Goal: Complete application form

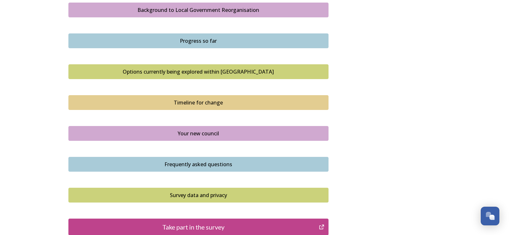
scroll to position [321, 0]
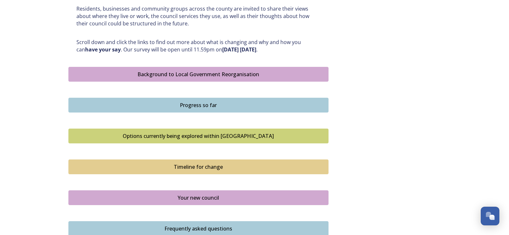
click at [144, 137] on div "Options currently being explored within [GEOGRAPHIC_DATA]" at bounding box center [198, 136] width 253 height 8
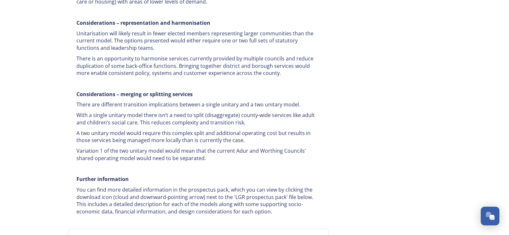
scroll to position [1219, 0]
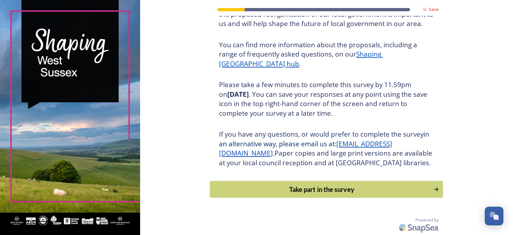
scroll to position [74, 0]
click at [260, 185] on div "Take part in the survey" at bounding box center [322, 189] width 217 height 10
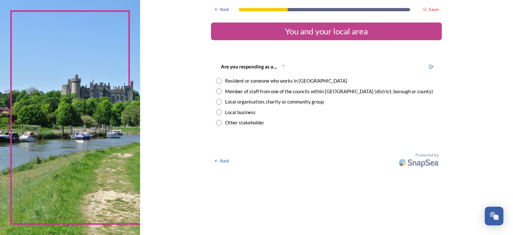
click at [218, 79] on input "radio" at bounding box center [219, 81] width 6 height 6
radio input "true"
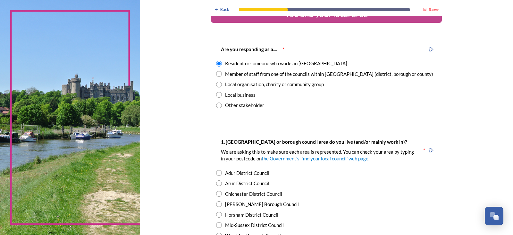
scroll to position [32, 0]
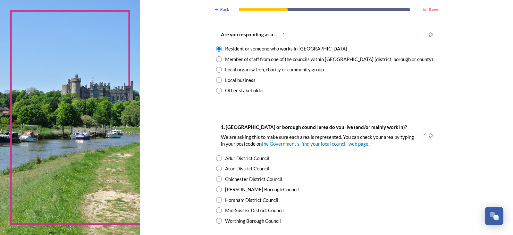
click at [218, 190] on input "radio" at bounding box center [219, 189] width 6 height 6
radio input "true"
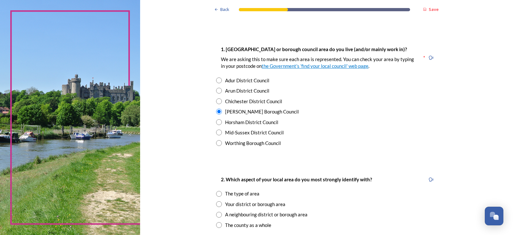
scroll to position [128, 0]
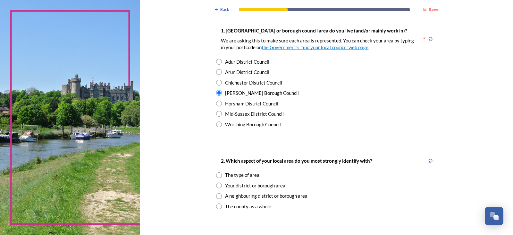
click at [216, 207] on input "radio" at bounding box center [219, 206] width 6 height 6
radio input "true"
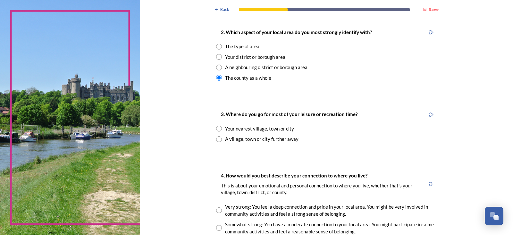
scroll to position [289, 0]
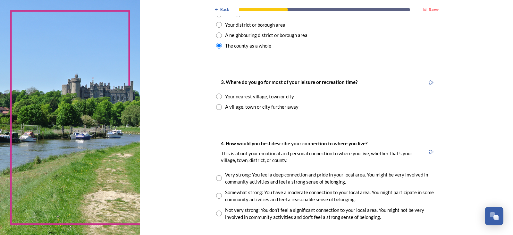
click at [218, 193] on input "radio" at bounding box center [219, 196] width 6 height 6
radio input "true"
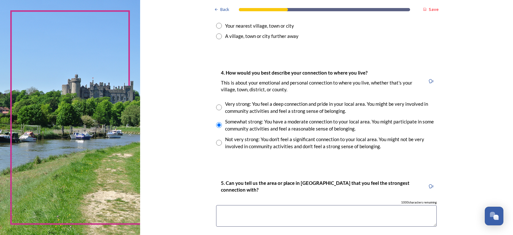
scroll to position [385, 0]
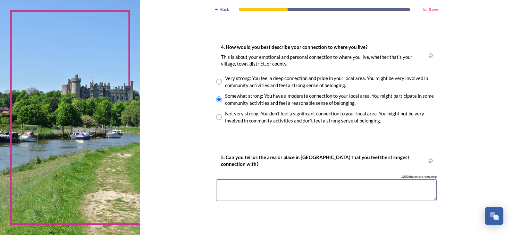
click at [229, 188] on textarea at bounding box center [326, 189] width 221 height 21
click at [274, 187] on textarea "I am housebound so do noy ise any leosure activities" at bounding box center [326, 189] width 221 height 21
click at [221, 193] on textarea "I am housebound so do not u ise any leosure activities" at bounding box center [326, 189] width 221 height 21
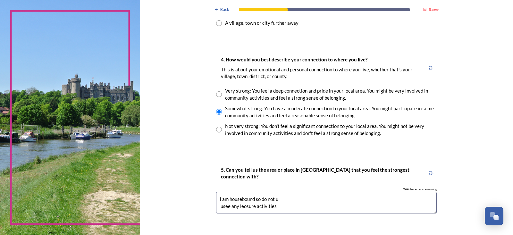
scroll to position [353, 0]
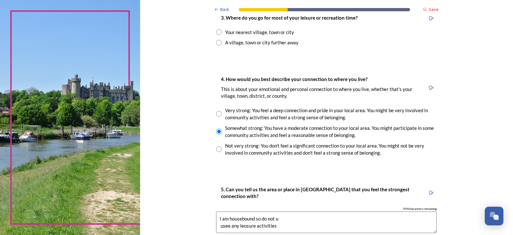
click at [244, 224] on textarea "I am housebound so do not u usee any leosure activities" at bounding box center [326, 221] width 221 height 21
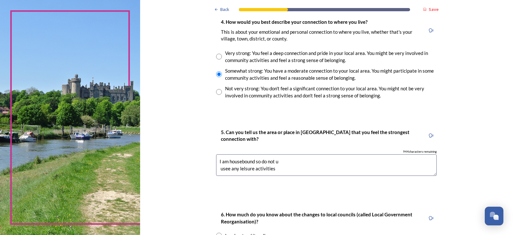
scroll to position [521, 0]
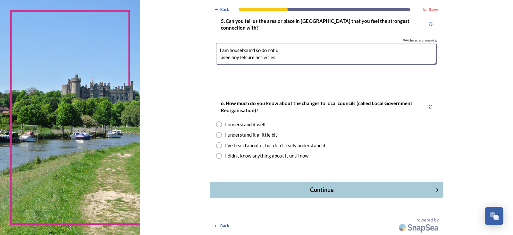
type textarea "I am housebound so do not u usee any lelsure activities"
click at [321, 188] on div "Continue" at bounding box center [322, 189] width 217 height 9
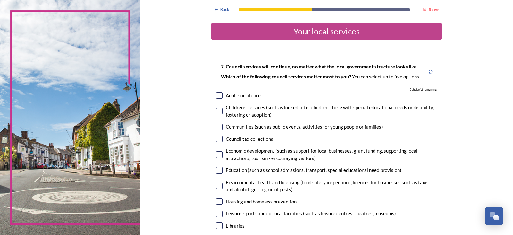
click at [219, 94] on input "checkbox" at bounding box center [219, 95] width 6 height 6
checkbox input "true"
click at [216, 201] on input "checkbox" at bounding box center [219, 201] width 6 height 6
checkbox input "true"
click at [217, 126] on input "checkbox" at bounding box center [219, 127] width 6 height 6
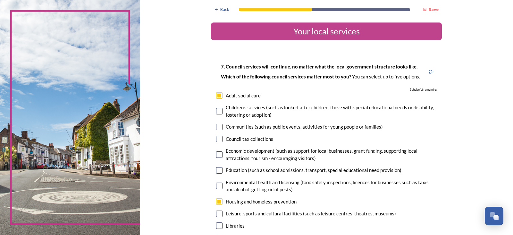
checkbox input "true"
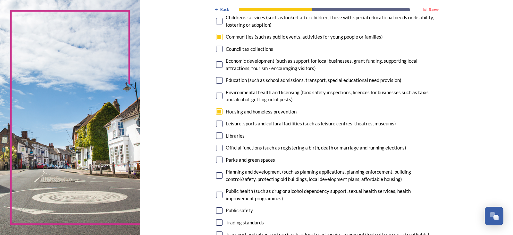
scroll to position [193, 0]
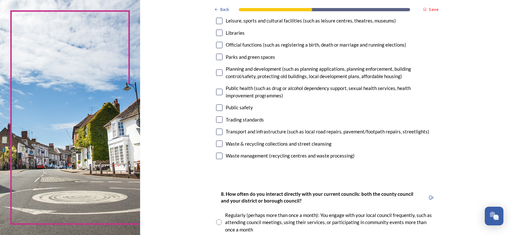
click at [217, 154] on input "checkbox" at bounding box center [219, 155] width 6 height 6
checkbox input "true"
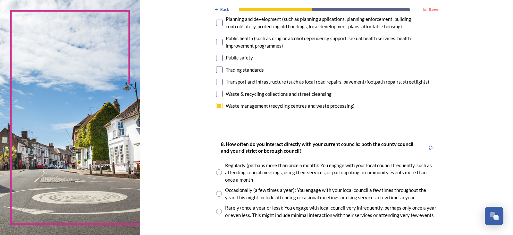
scroll to position [257, 0]
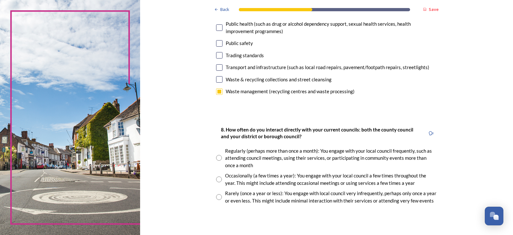
click at [216, 196] on input "radio" at bounding box center [219, 197] width 6 height 6
radio input "true"
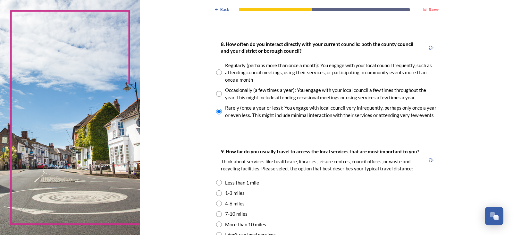
scroll to position [353, 0]
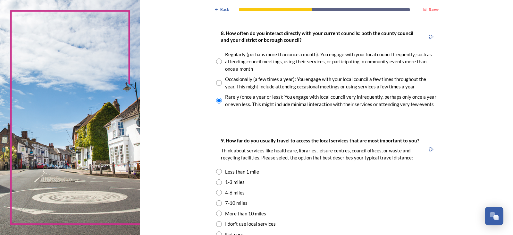
click at [216, 183] on input "radio" at bounding box center [219, 182] width 6 height 6
radio input "true"
click at [216, 205] on input "radio" at bounding box center [219, 203] width 6 height 6
radio input "true"
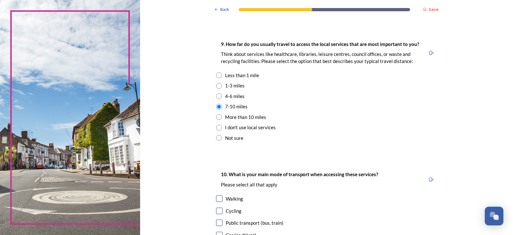
scroll to position [481, 0]
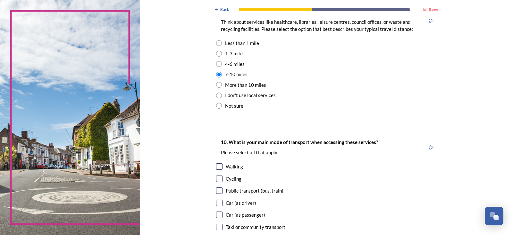
click at [216, 214] on input "checkbox" at bounding box center [219, 214] width 6 height 6
checkbox input "true"
click at [218, 225] on input "checkbox" at bounding box center [219, 226] width 6 height 6
checkbox input "true"
click at [217, 215] on input "checkbox" at bounding box center [219, 214] width 6 height 6
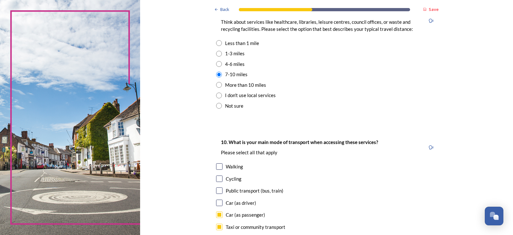
checkbox input "false"
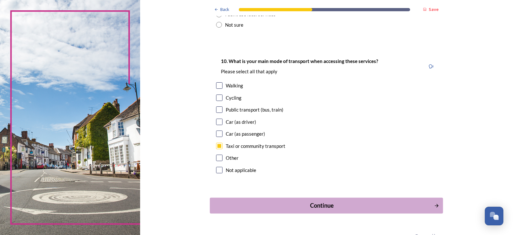
scroll to position [578, 0]
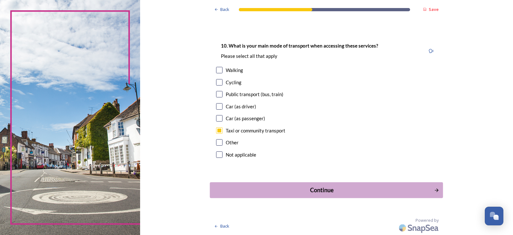
click at [285, 189] on div "Continue" at bounding box center [322, 189] width 217 height 9
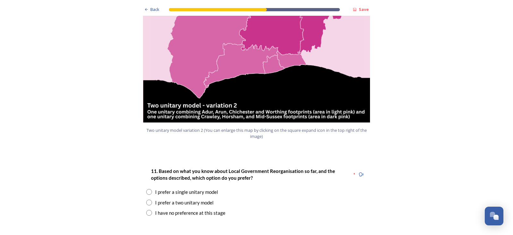
scroll to position [770, 0]
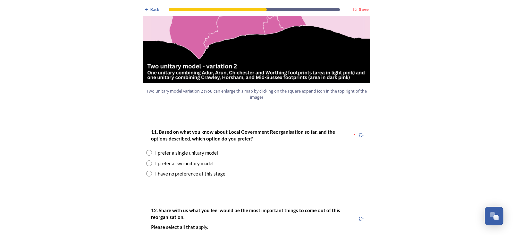
click at [147, 150] on input "radio" at bounding box center [149, 153] width 6 height 6
radio input "true"
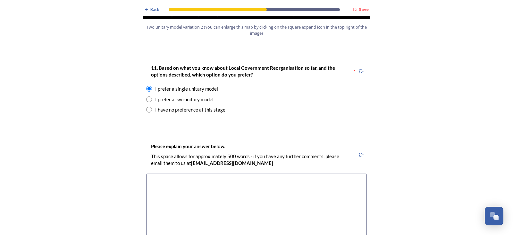
scroll to position [898, 0]
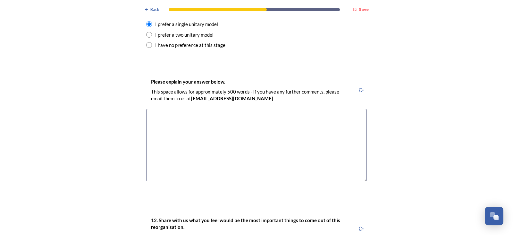
click at [165, 119] on textarea at bounding box center [256, 145] width 221 height 72
click at [165, 109] on textarea "I find it reasier to deal with" at bounding box center [256, 145] width 221 height 72
click at [148, 109] on textarea "I find it easier to deal with" at bounding box center [256, 145] width 221 height 72
click at [189, 109] on textarea "IAt the moment I find it easier to deal with" at bounding box center [256, 145] width 221 height 72
click at [243, 109] on textarea "IAt the moment I found it easier to deal with" at bounding box center [256, 145] width 221 height 72
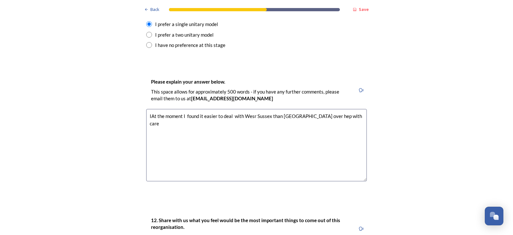
click at [150, 109] on textarea "IAt the moment I found it easier to deal with Wesr Sussex than [GEOGRAPHIC_DATA…" at bounding box center [256, 145] width 221 height 72
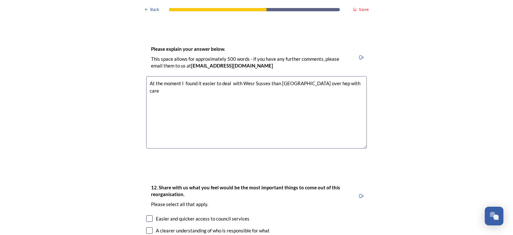
scroll to position [963, 0]
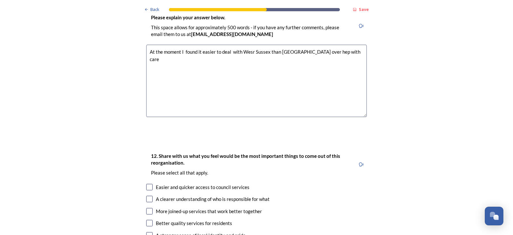
type textarea "At the moment I found it easier to deal with Wesr Sussex than [GEOGRAPHIC_DATA]…"
click at [149, 184] on input "checkbox" at bounding box center [149, 187] width 6 height 6
checkbox input "true"
click at [147, 195] on input "checkbox" at bounding box center [149, 198] width 6 height 6
checkbox input "true"
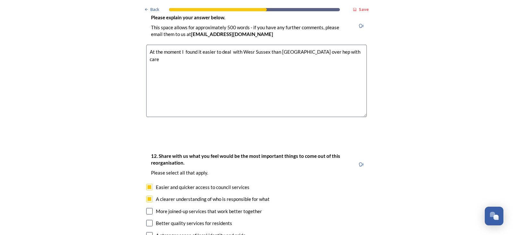
click at [149, 208] on input "checkbox" at bounding box center [149, 211] width 6 height 6
checkbox input "true"
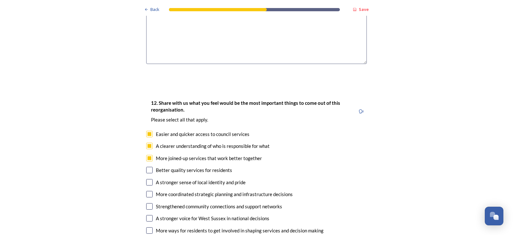
scroll to position [1027, 0]
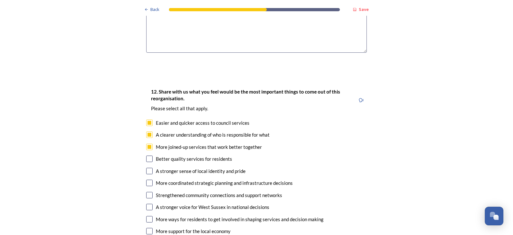
click at [147, 227] on input "checkbox" at bounding box center [149, 230] width 6 height 6
checkbox input "true"
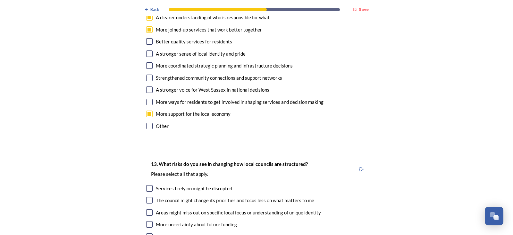
scroll to position [1155, 0]
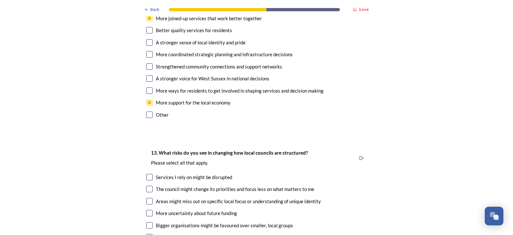
click at [147, 210] on input "checkbox" at bounding box center [149, 213] width 6 height 6
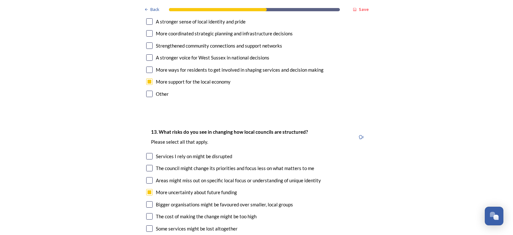
scroll to position [1187, 0]
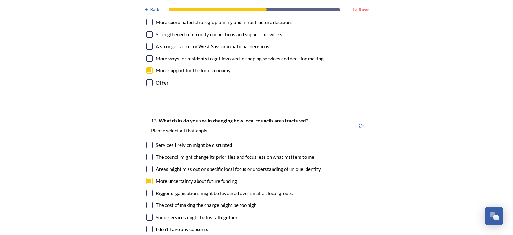
click at [147, 177] on input "checkbox" at bounding box center [149, 180] width 6 height 6
checkbox input "false"
click at [148, 226] on input "checkbox" at bounding box center [149, 229] width 6 height 6
checkbox input "true"
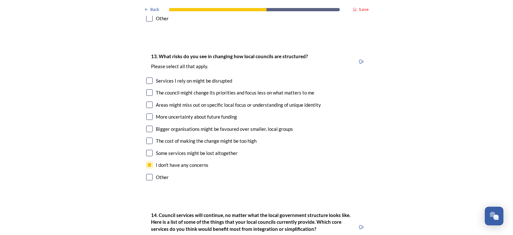
scroll to position [1283, 0]
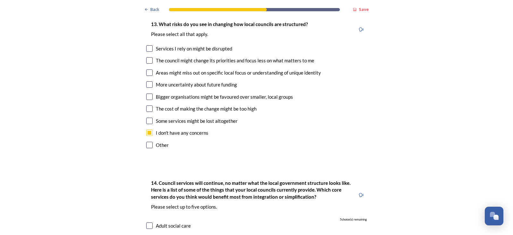
click at [147, 222] on input "checkbox" at bounding box center [149, 225] width 6 height 6
checkbox input "true"
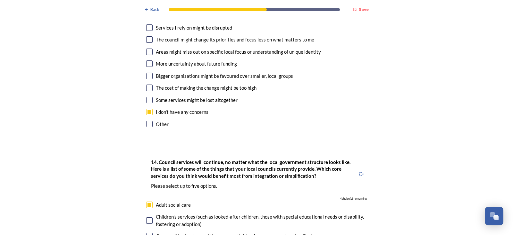
scroll to position [1316, 0]
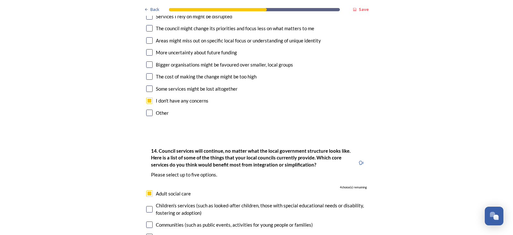
click at [149, 206] on input "checkbox" at bounding box center [149, 209] width 6 height 6
checkbox input "true"
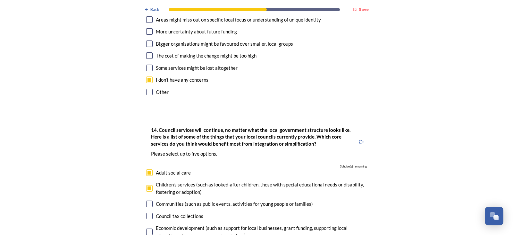
scroll to position [1348, 0]
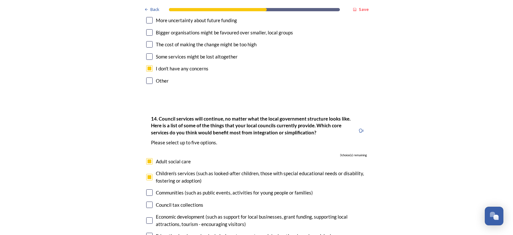
click at [148, 217] on input "checkbox" at bounding box center [149, 220] width 6 height 6
checkbox input "true"
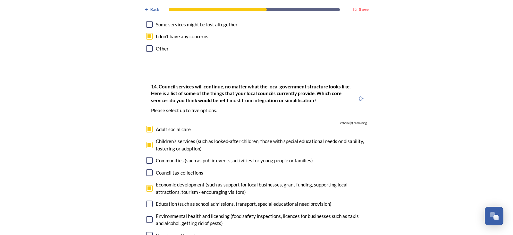
click at [148, 216] on input "checkbox" at bounding box center [149, 219] width 6 height 6
click at [146, 216] on input "checkbox" at bounding box center [149, 219] width 6 height 6
checkbox input "false"
click at [147, 232] on input "checkbox" at bounding box center [149, 235] width 6 height 6
checkbox input "true"
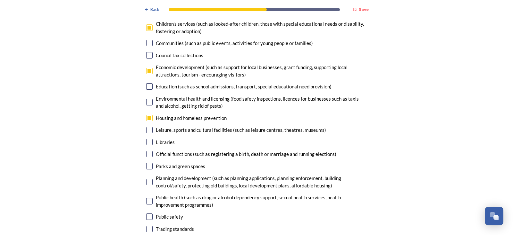
scroll to position [1508, 0]
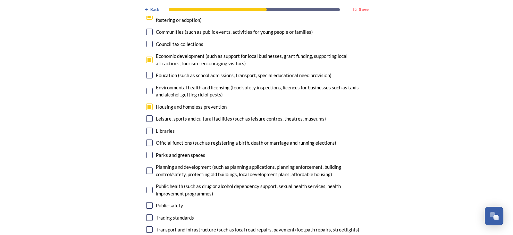
click at [146, 151] on input "checkbox" at bounding box center [149, 154] width 6 height 6
checkbox input "true"
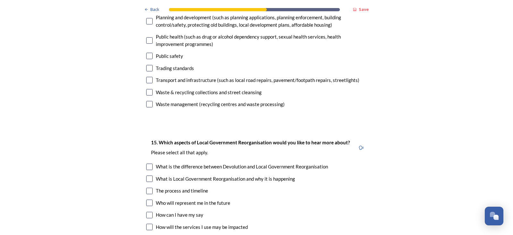
scroll to position [1668, 0]
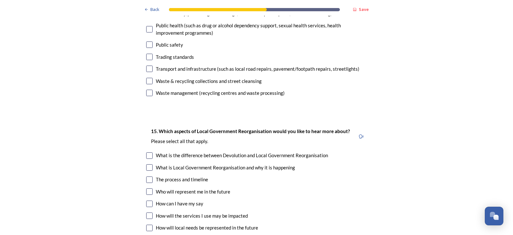
click at [147, 224] on input "checkbox" at bounding box center [149, 227] width 6 height 6
checkbox input "true"
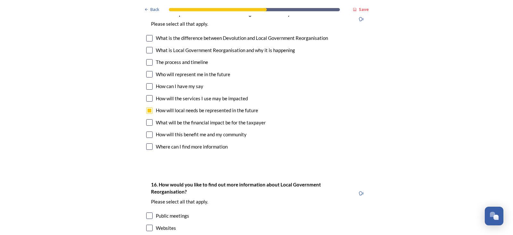
scroll to position [1797, 0]
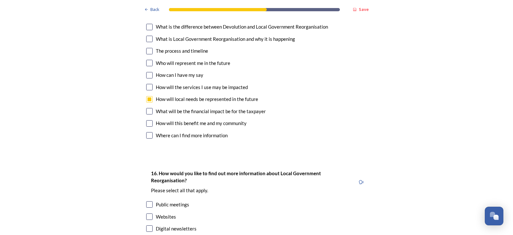
checkbox input "true"
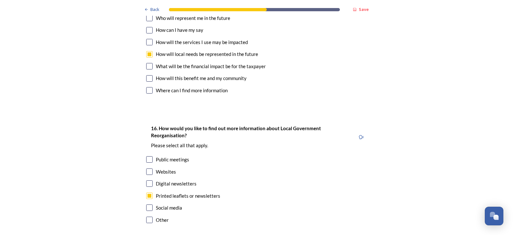
scroll to position [1861, 0]
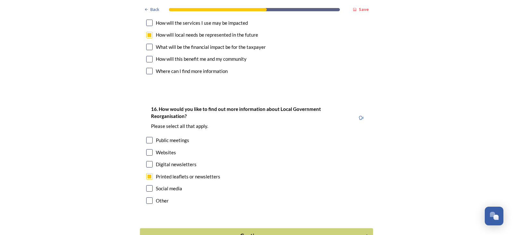
click at [232, 231] on div "Continue" at bounding box center [252, 235] width 217 height 9
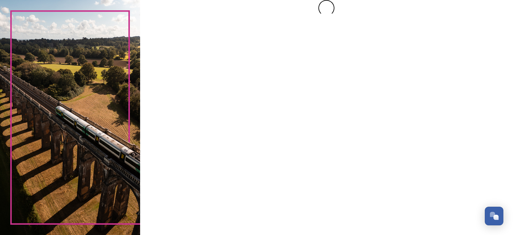
scroll to position [0, 0]
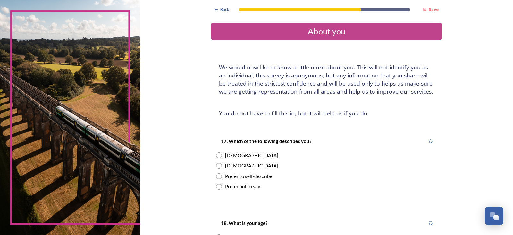
click at [216, 154] on input "radio" at bounding box center [219, 155] width 6 height 6
radio input "true"
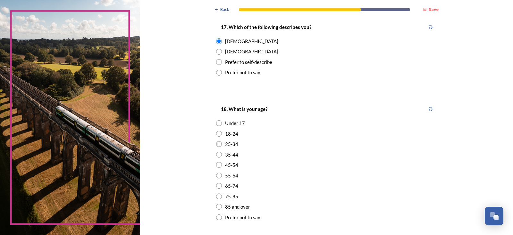
scroll to position [128, 0]
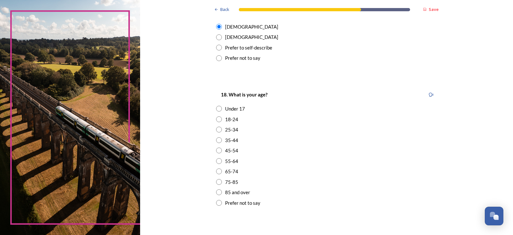
click at [216, 180] on input "radio" at bounding box center [219, 182] width 6 height 6
radio input "true"
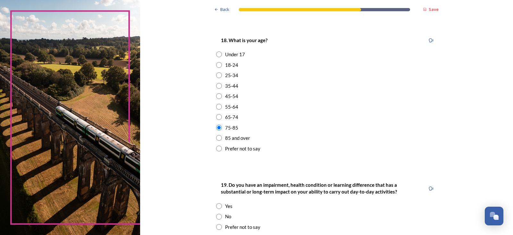
scroll to position [193, 0]
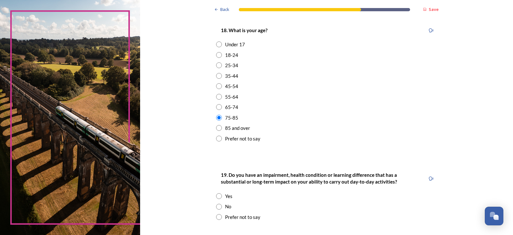
click at [216, 195] on input "radio" at bounding box center [219, 196] width 6 height 6
radio input "true"
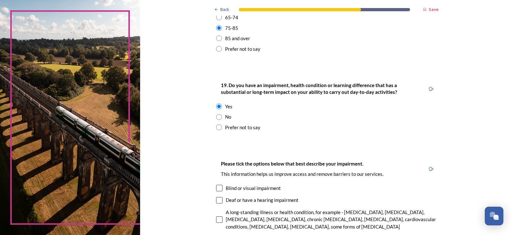
scroll to position [417, 0]
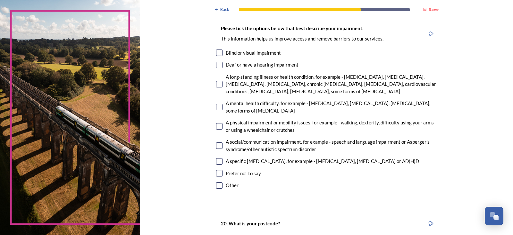
click at [217, 83] on input "checkbox" at bounding box center [219, 84] width 6 height 6
checkbox input "true"
click at [218, 125] on input "checkbox" at bounding box center [219, 126] width 6 height 6
checkbox input "true"
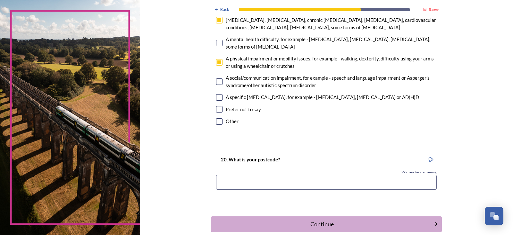
scroll to position [481, 0]
click at [224, 182] on input at bounding box center [326, 181] width 221 height 15
type input "RH6 9SZ"
click at [298, 224] on div "Continue" at bounding box center [322, 223] width 217 height 9
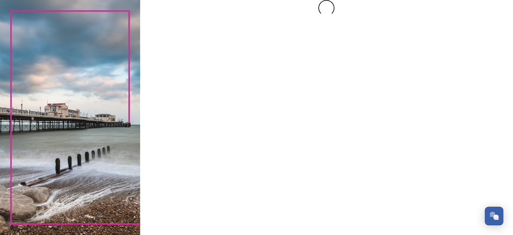
scroll to position [0, 0]
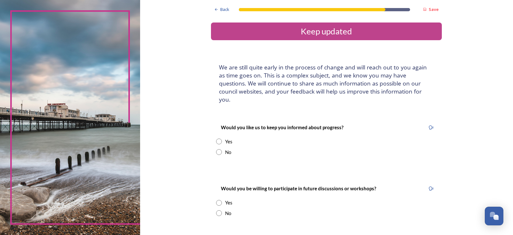
click at [217, 138] on input "radio" at bounding box center [219, 141] width 6 height 6
radio input "true"
click at [221, 199] on input at bounding box center [326, 206] width 221 height 15
click at [244, 199] on input "[EMAIL_ADDRESS][DOMAIN_NAME]" at bounding box center [326, 206] width 221 height 15
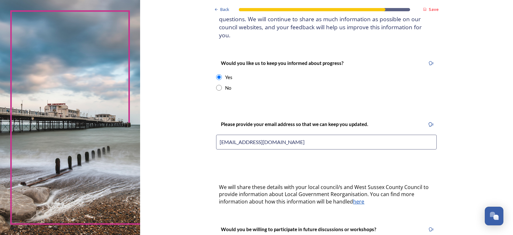
scroll to position [96, 0]
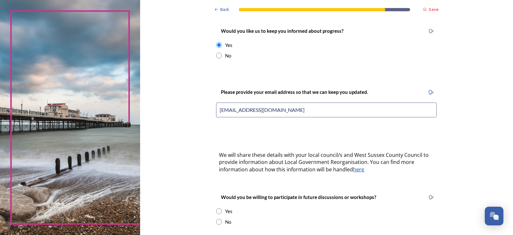
type input "[EMAIL_ADDRESS][DOMAIN_NAME]"
click at [216, 219] on input "radio" at bounding box center [219, 222] width 6 height 6
radio input "true"
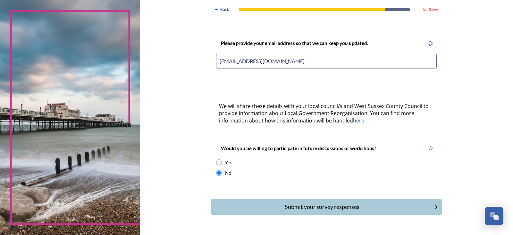
scroll to position [154, 0]
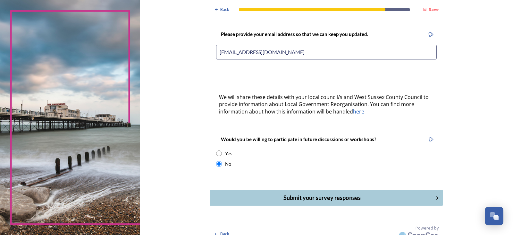
click at [311, 193] on div "Submit your survey responses" at bounding box center [322, 197] width 217 height 9
